Goal: Book appointment/travel/reservation

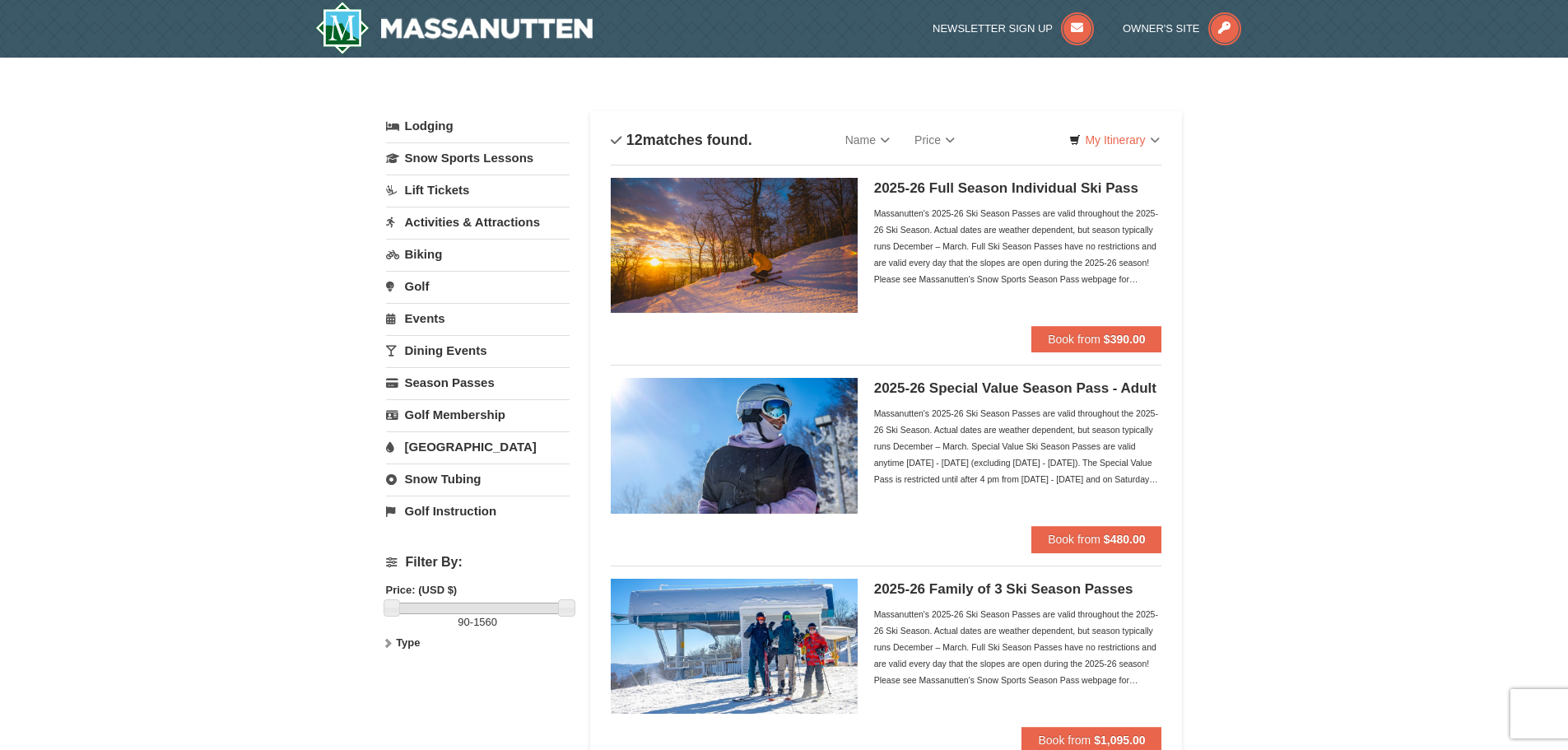
click at [472, 344] on link "Dining Events" at bounding box center [478, 350] width 184 height 30
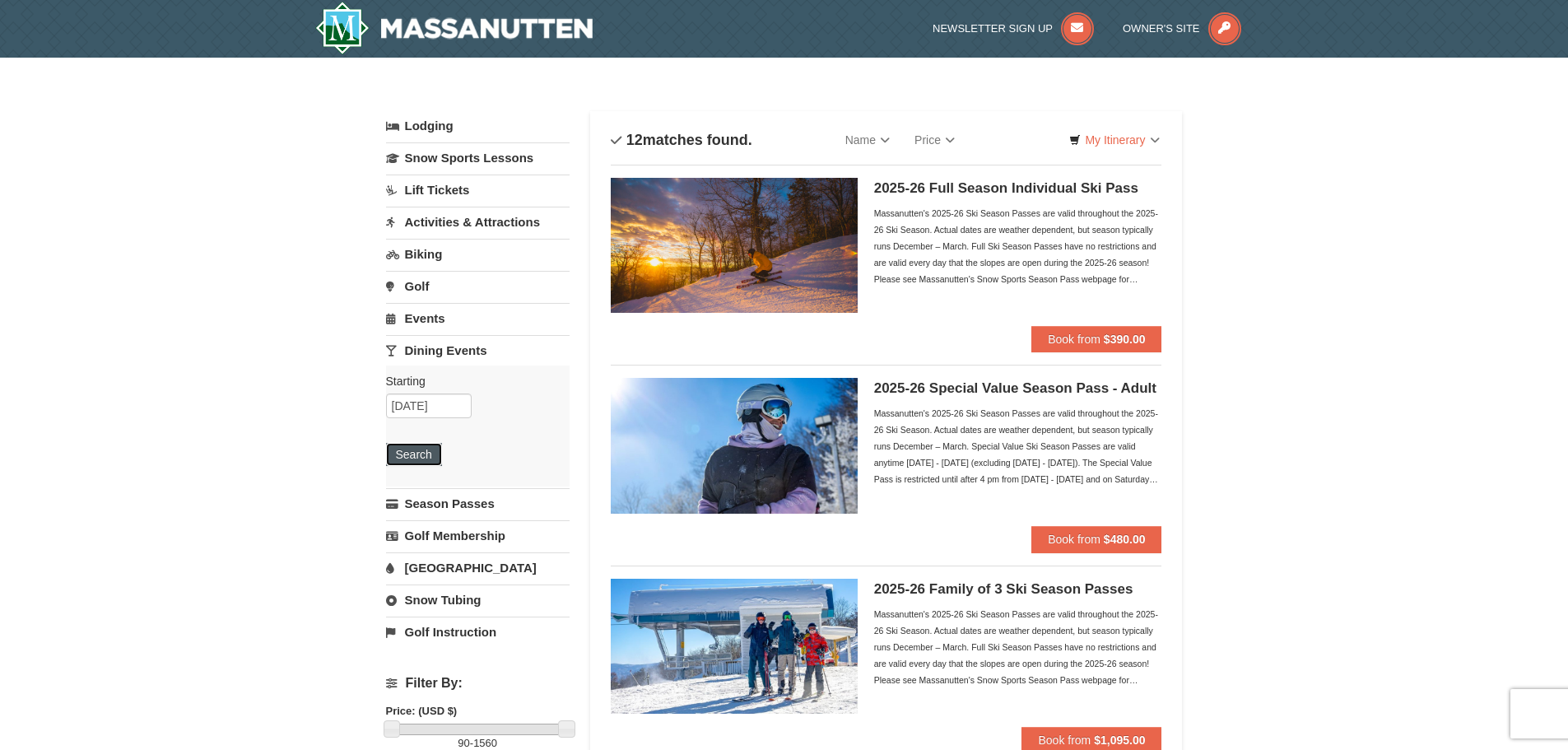
click at [408, 456] on button "Search" at bounding box center [413, 454] width 56 height 23
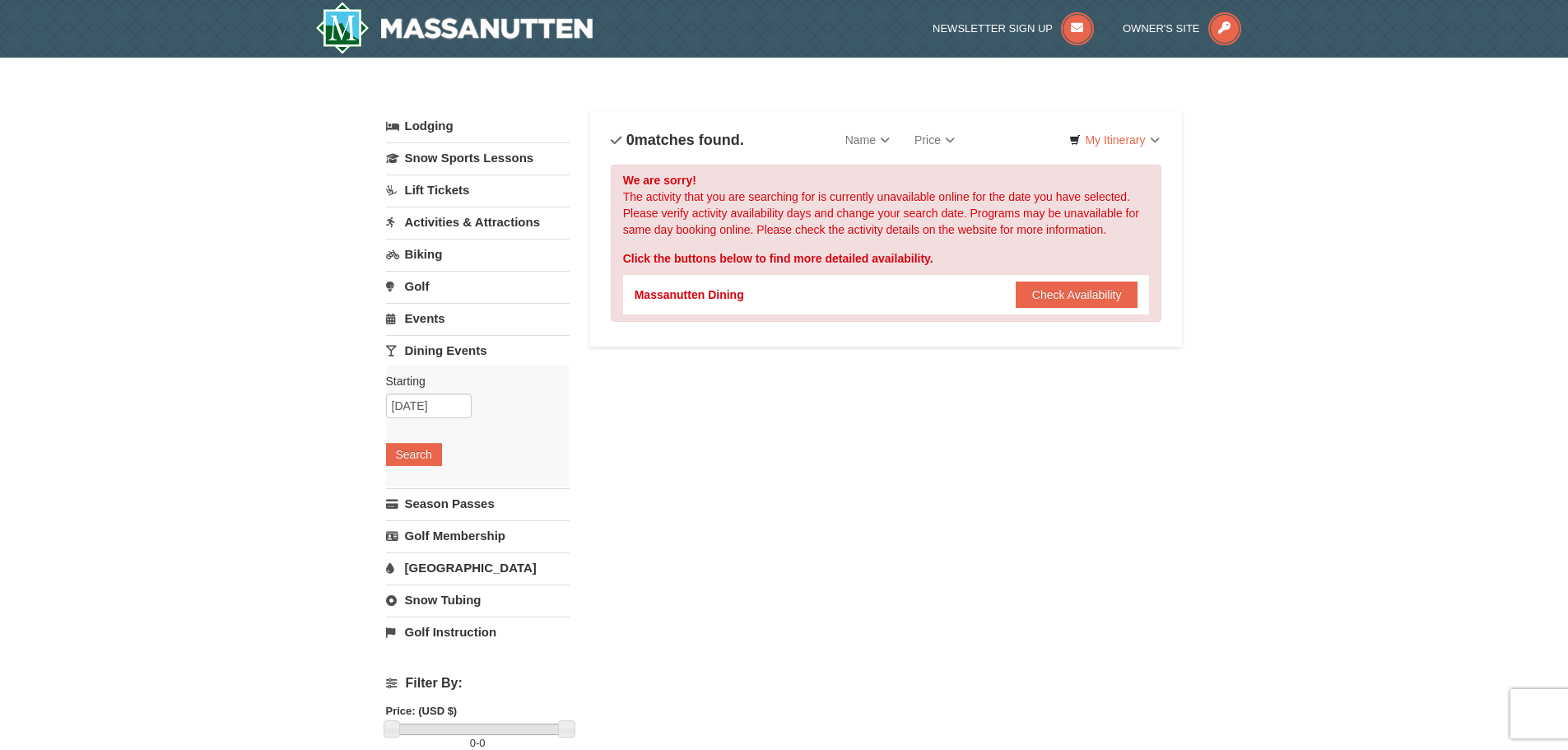
click at [528, 225] on link "Activities & Attractions" at bounding box center [478, 221] width 184 height 30
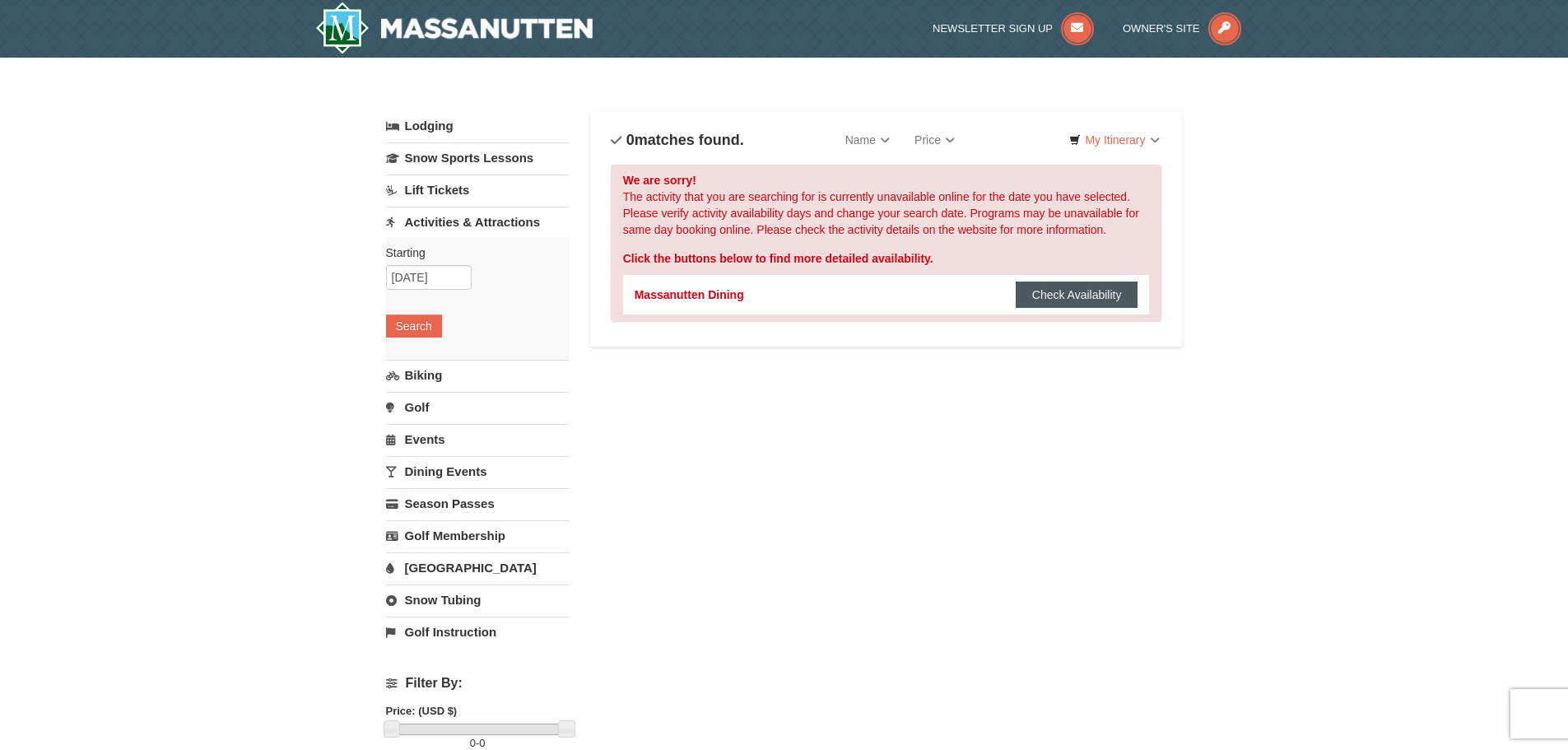
click at [1080, 299] on button "Check Availability" at bounding box center [1076, 294] width 122 height 26
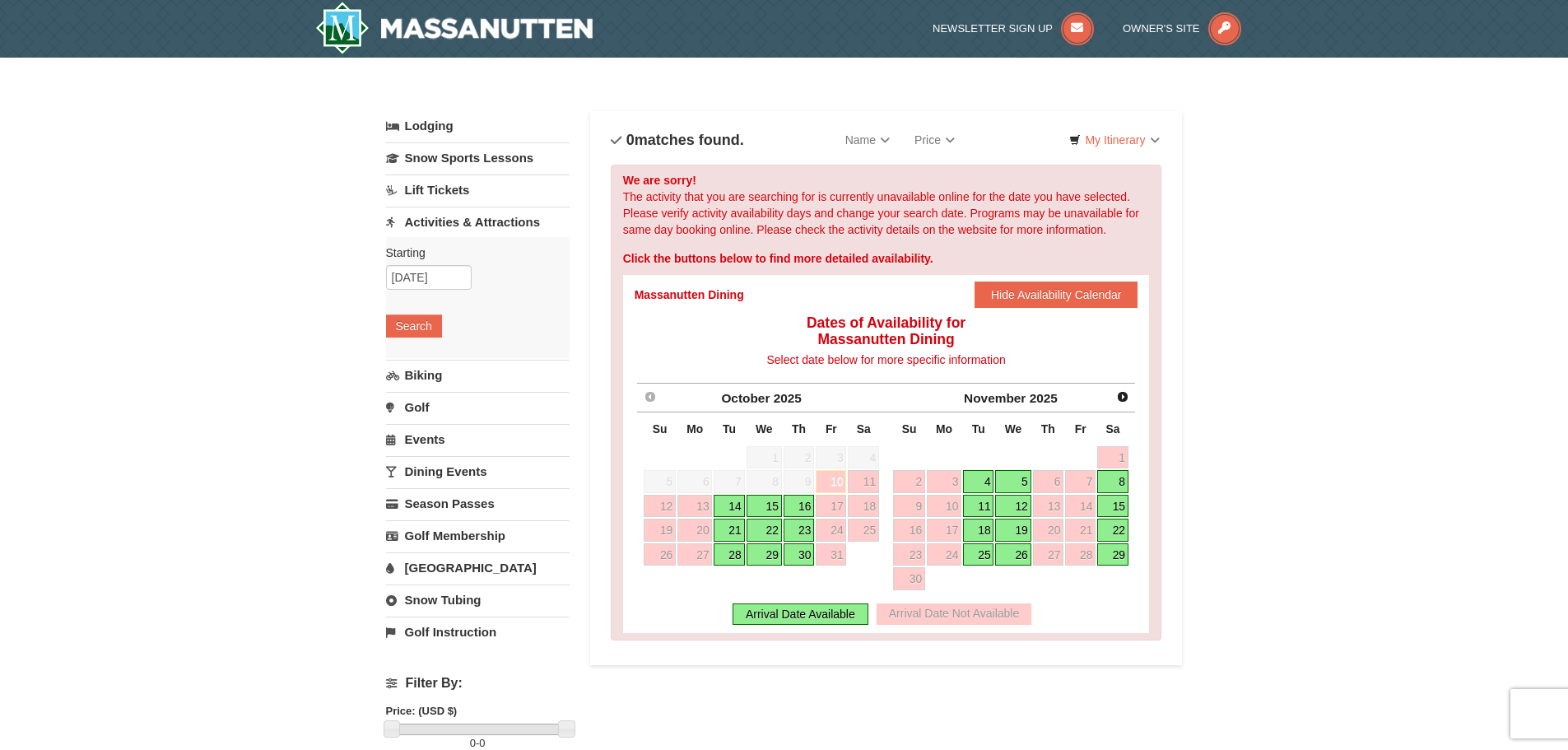
click at [415, 121] on link "Lodging" at bounding box center [478, 125] width 184 height 29
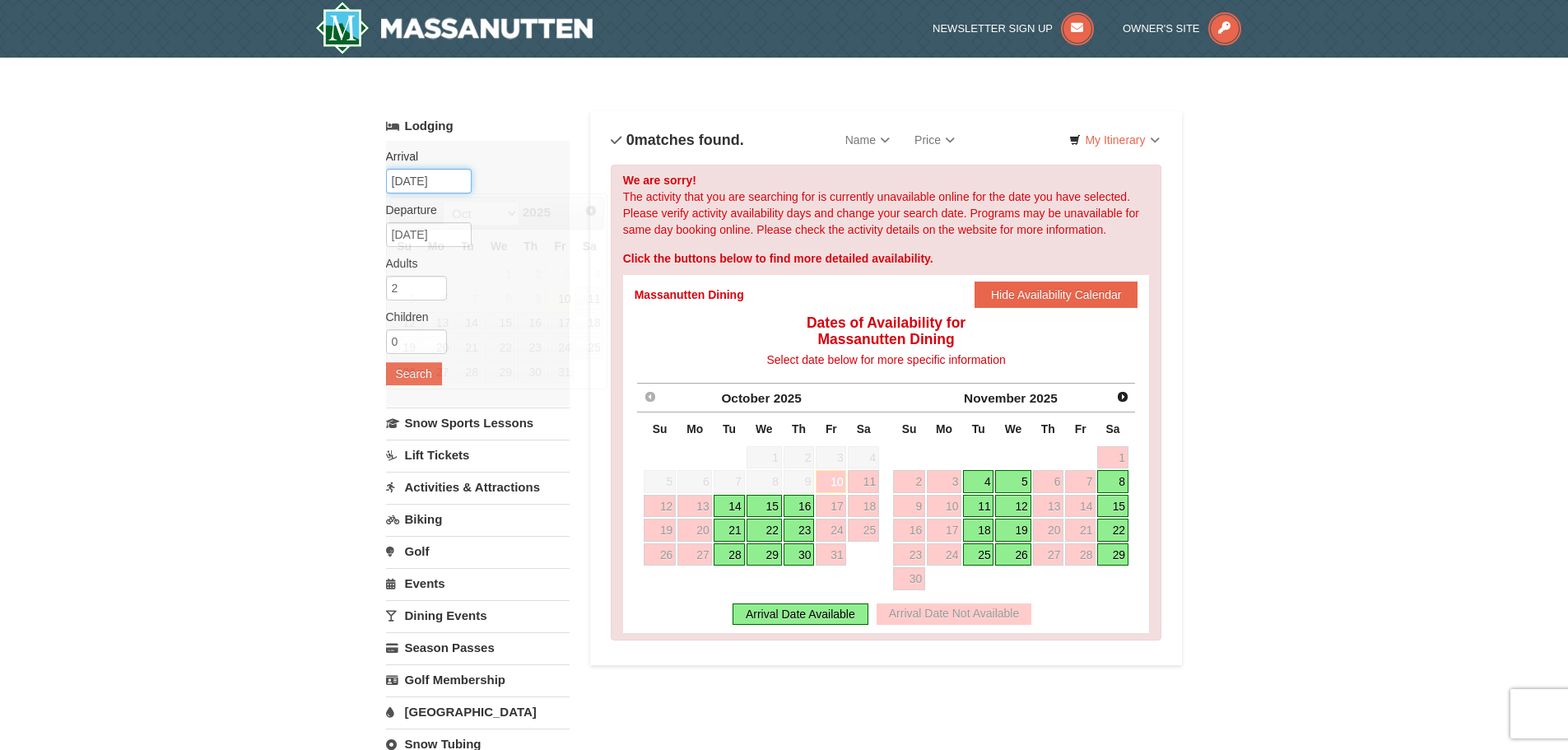
click at [429, 177] on input "[DATE]" at bounding box center [429, 181] width 86 height 25
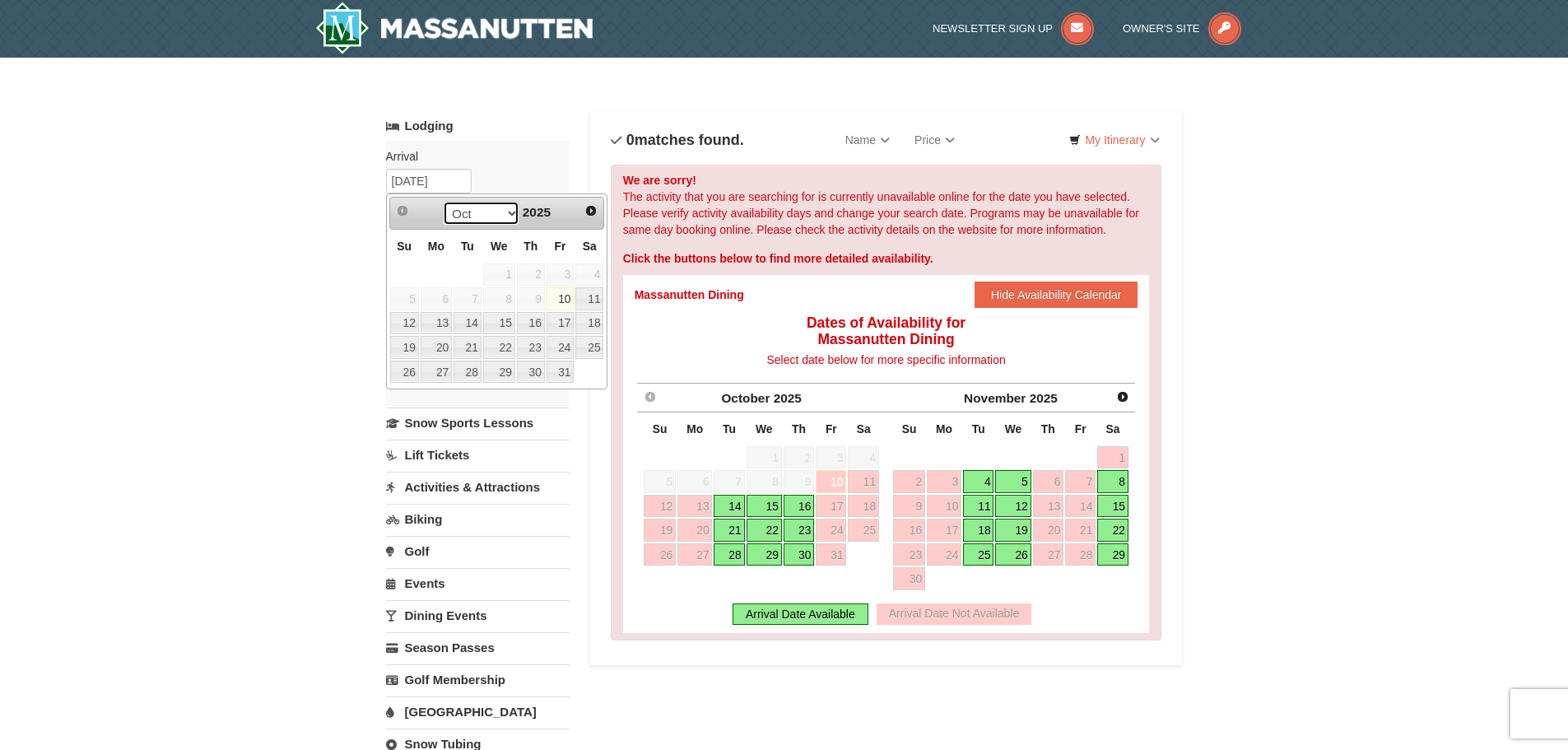
click at [509, 221] on select "Oct Nov Dec" at bounding box center [481, 213] width 77 height 25
click at [474, 482] on link "Activities & Attractions" at bounding box center [478, 487] width 184 height 30
